Goal: Task Accomplishment & Management: Use online tool/utility

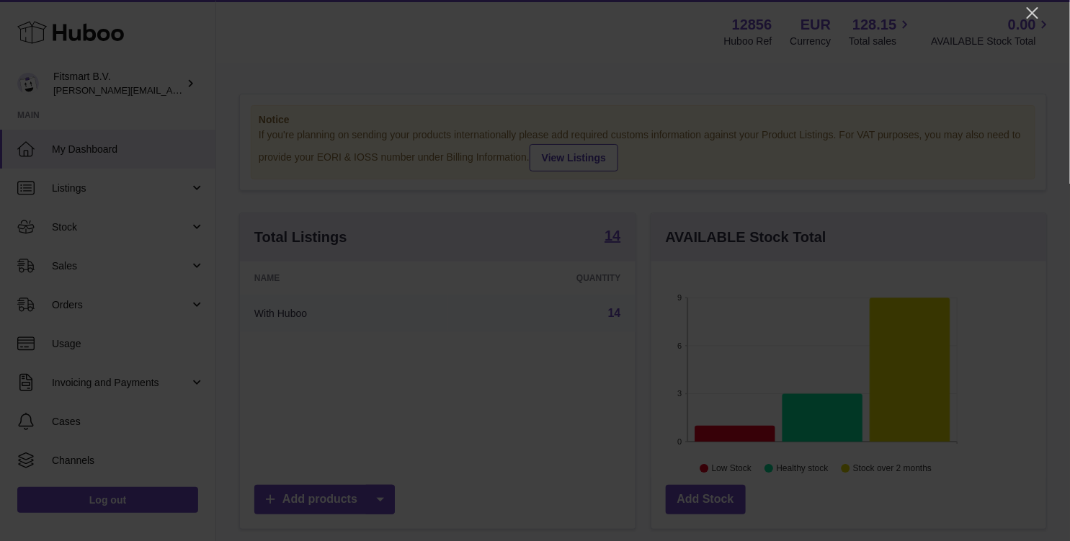
scroll to position [224, 396]
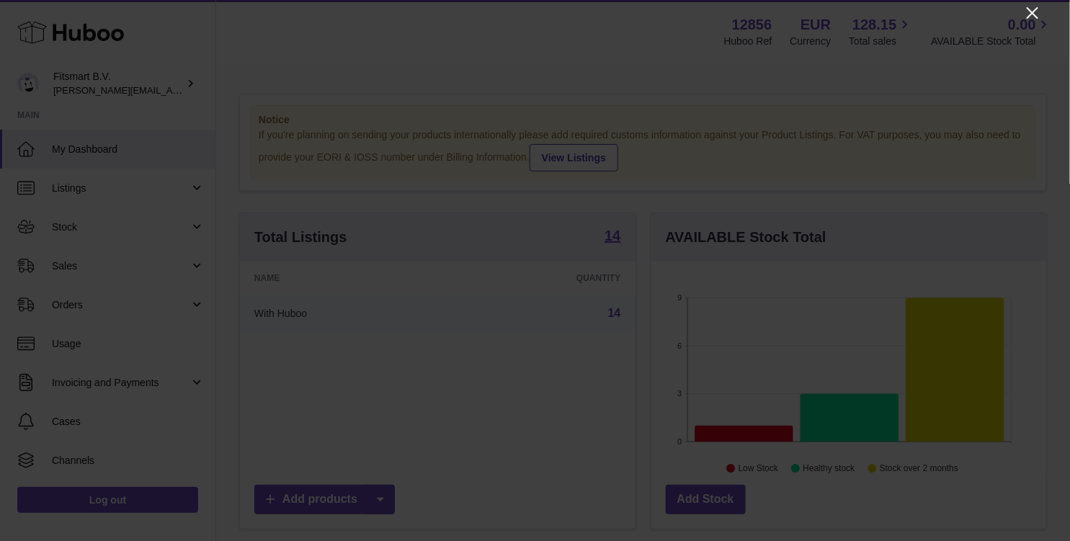
click at [962, 12] on icon "Close" at bounding box center [1032, 12] width 17 height 17
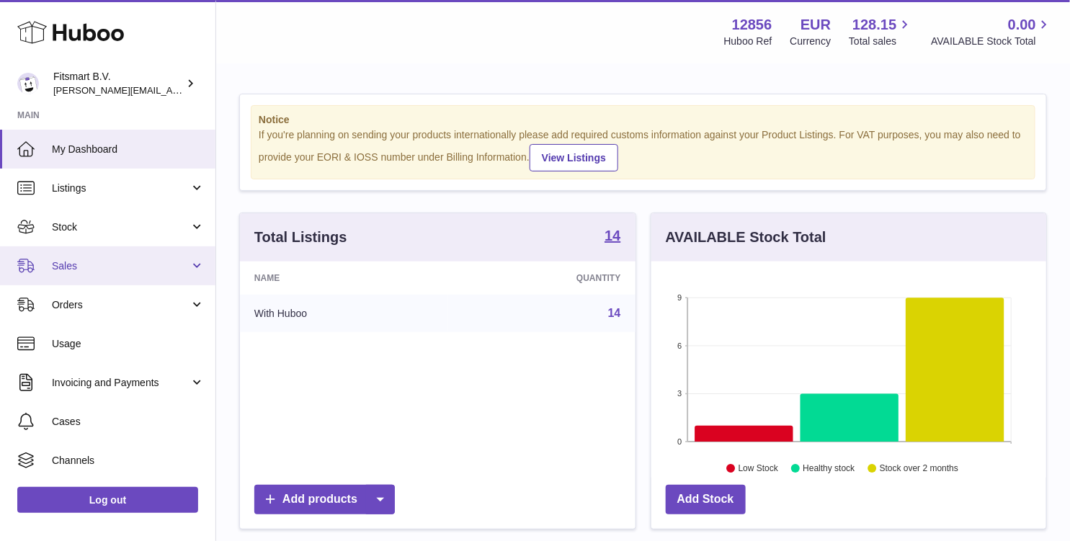
click at [71, 272] on span "Sales" at bounding box center [121, 266] width 138 height 14
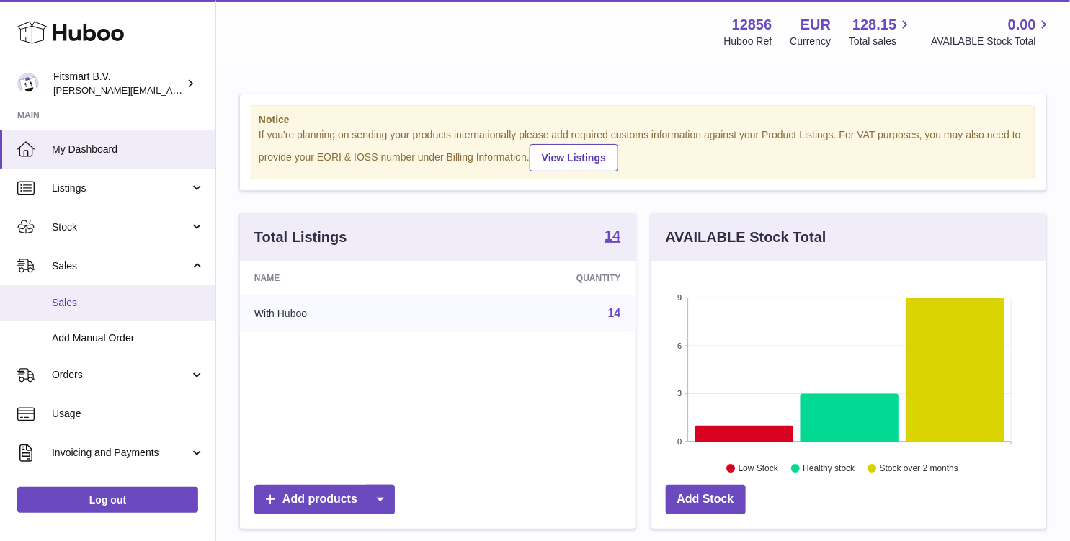
click at [97, 310] on link "Sales" at bounding box center [107, 302] width 215 height 35
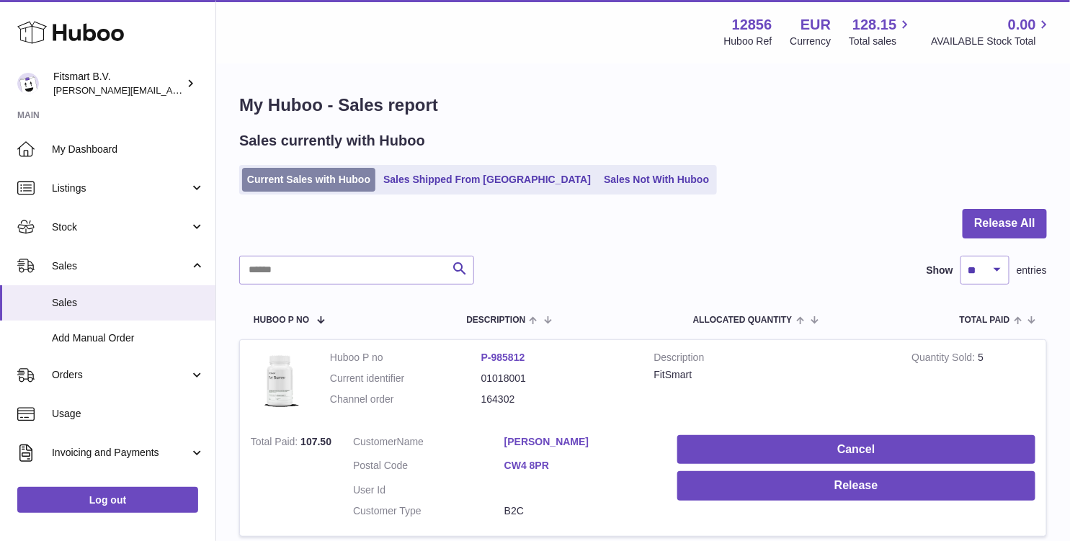
click at [308, 174] on link "Current Sales with Huboo" at bounding box center [308, 180] width 133 height 24
click at [1003, 220] on button "Release All" at bounding box center [1004, 224] width 84 height 30
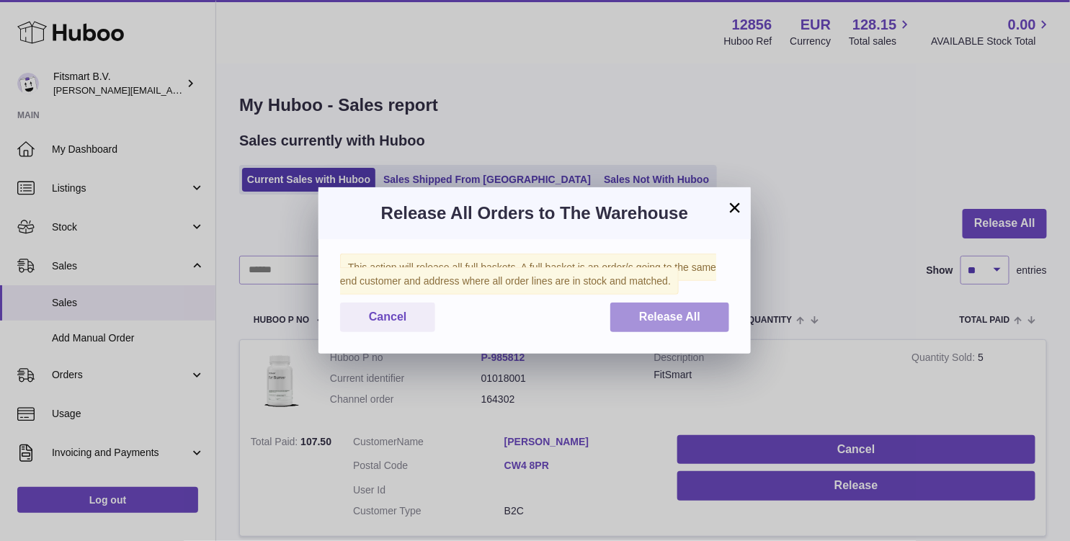
click at [676, 321] on span "Release All" at bounding box center [669, 316] width 61 height 12
